Goal: Information Seeking & Learning: Learn about a topic

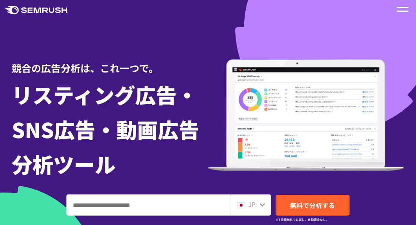
click at [119, 199] on input "ドメイン、キーワードまたはURLを入力してください" at bounding box center [148, 205] width 163 height 20
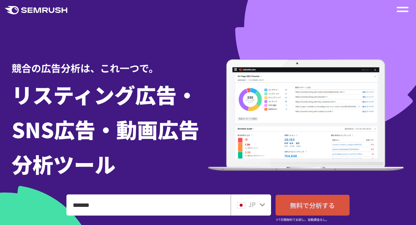
type input "*******"
click at [287, 206] on link "無料で分析する" at bounding box center [313, 205] width 74 height 21
